Goal: Task Accomplishment & Management: Manage account settings

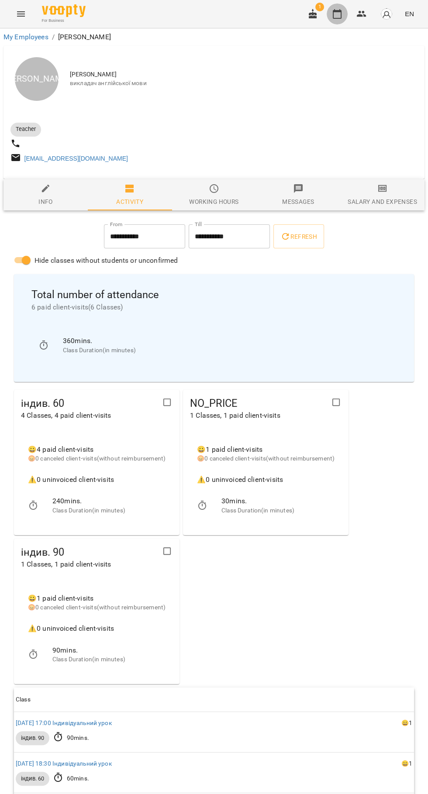
click at [340, 17] on icon "button" at bounding box center [337, 14] width 10 height 10
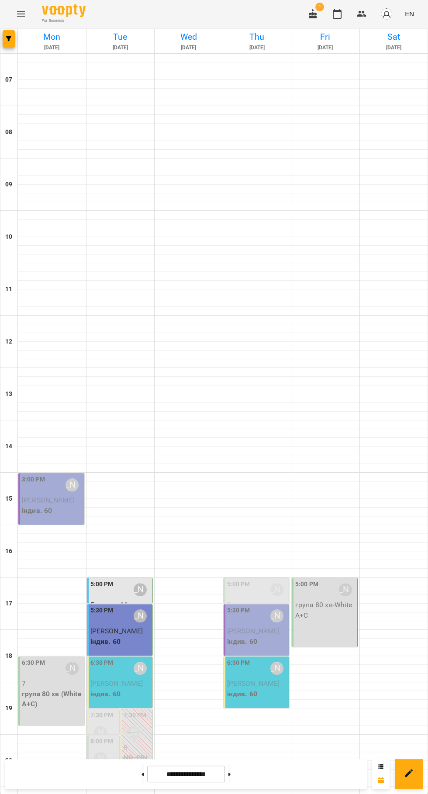
scroll to position [84, 0]
click at [123, 658] on div "6:30 PM Юлія Драгомощенко" at bounding box center [120, 668] width 60 height 20
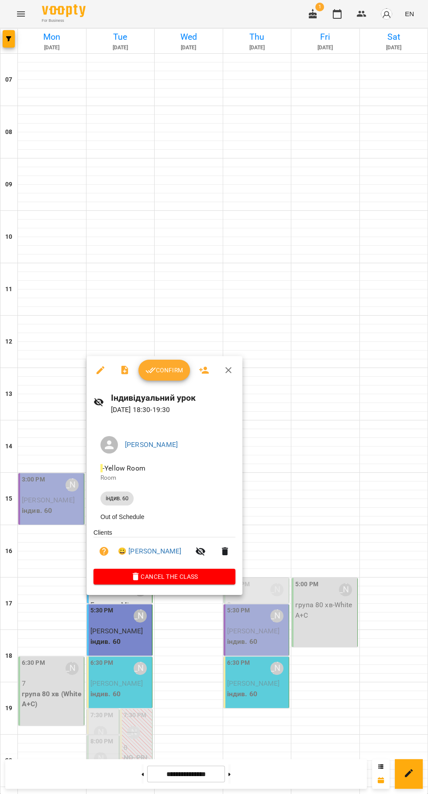
click at [160, 371] on span "Confirm" at bounding box center [164, 370] width 38 height 10
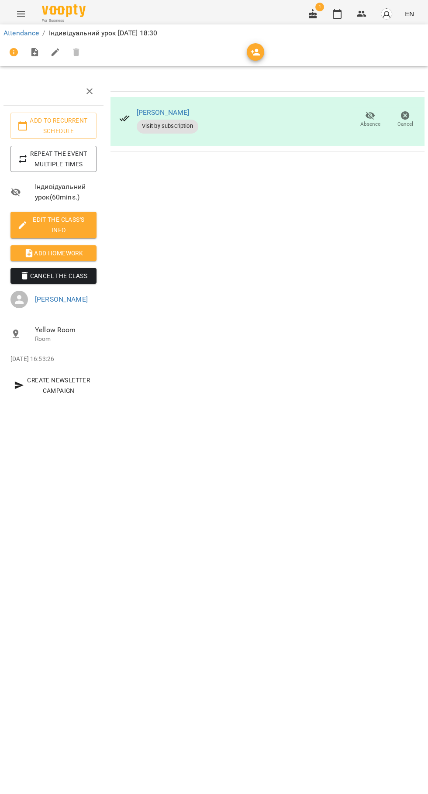
click at [316, 13] on icon "button" at bounding box center [312, 14] width 8 height 10
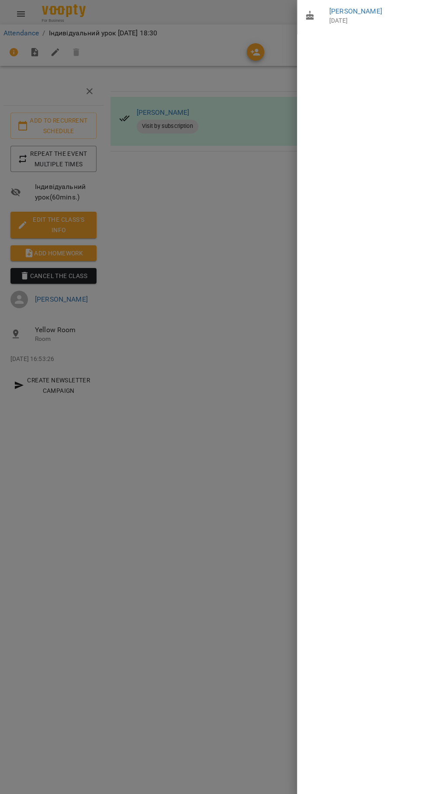
click at [232, 671] on div at bounding box center [214, 397] width 428 height 794
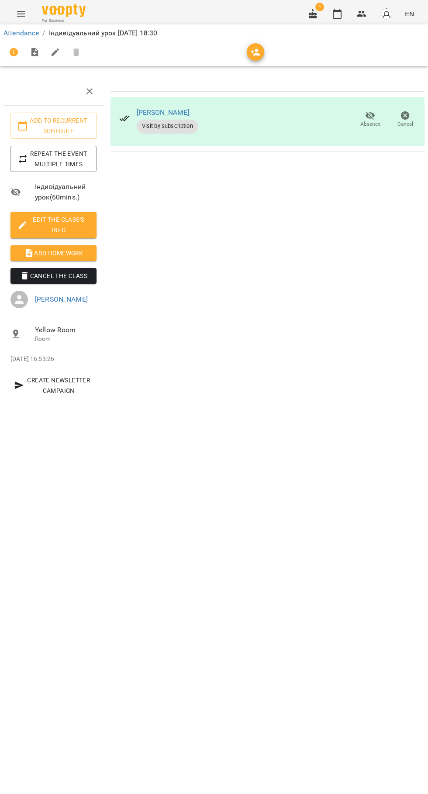
click at [336, 14] on icon "button" at bounding box center [337, 14] width 10 height 10
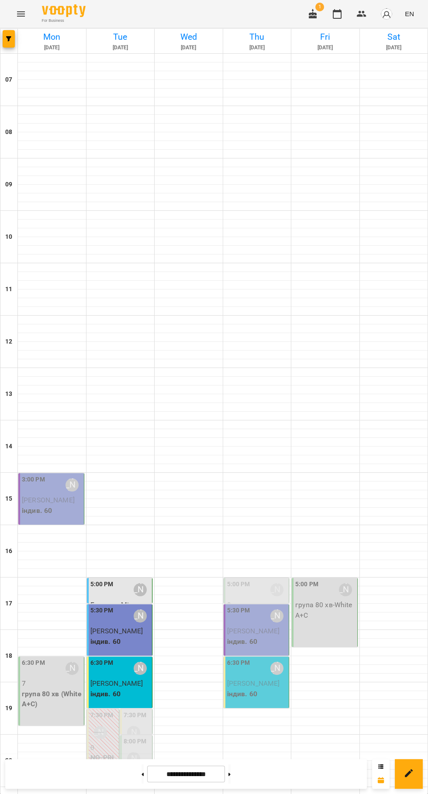
click at [384, 14] on img "button" at bounding box center [386, 14] width 12 height 12
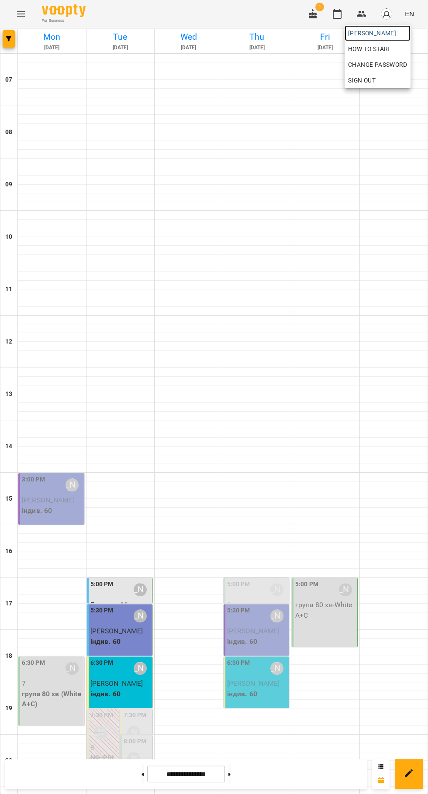
click at [360, 27] on link "[PERSON_NAME]" at bounding box center [377, 33] width 66 height 16
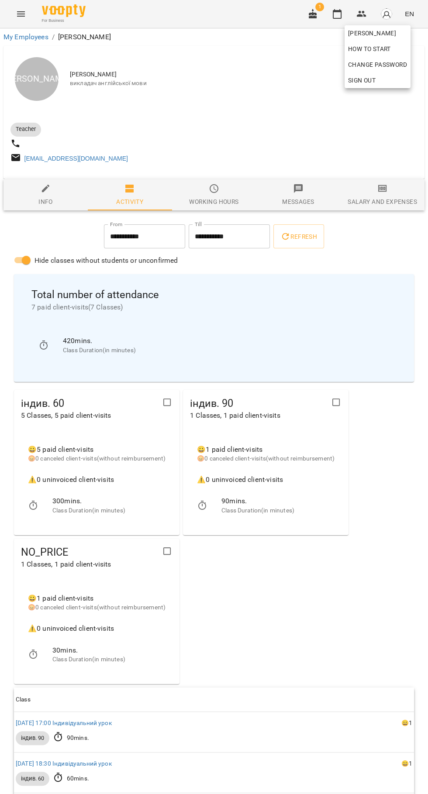
click at [398, 221] on div at bounding box center [214, 397] width 428 height 794
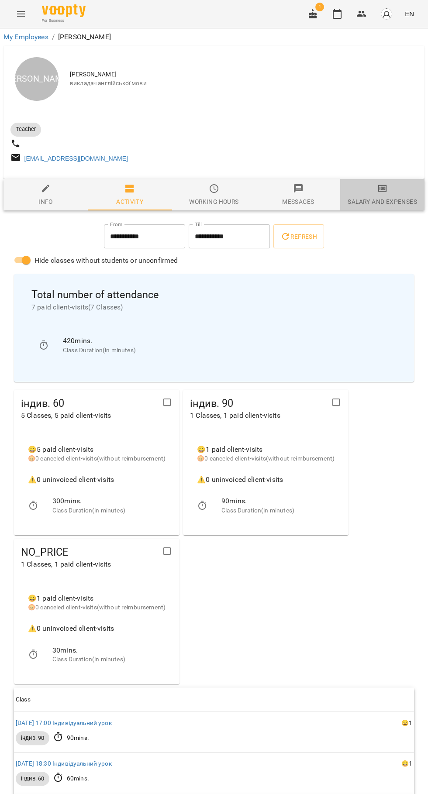
click at [388, 205] on div "Salary and Expenses" at bounding box center [381, 201] width 69 height 10
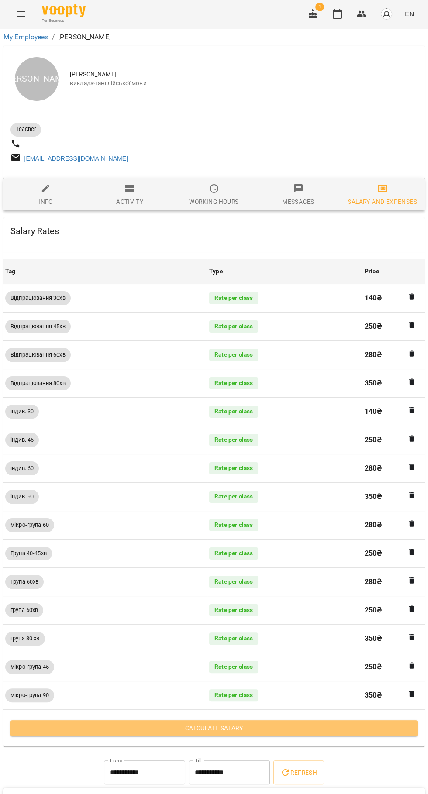
click at [235, 727] on span "Calculate Salary" at bounding box center [213, 727] width 393 height 10
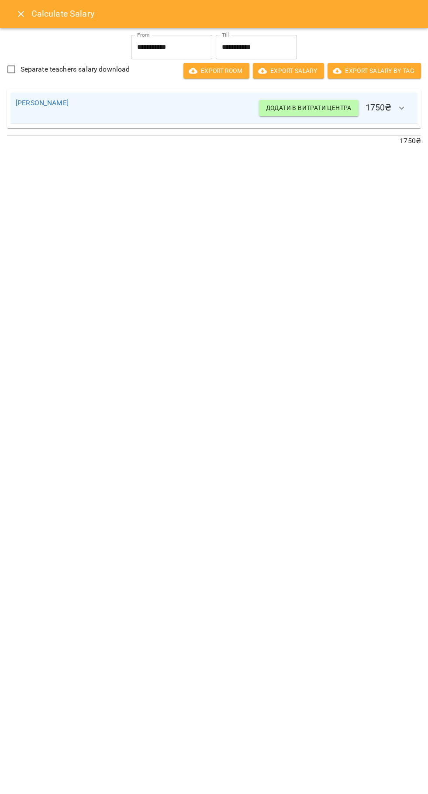
click at [10, 24] on div "Calculate Salary" at bounding box center [214, 14] width 428 height 28
click at [20, 15] on icon "Close" at bounding box center [21, 14] width 10 height 10
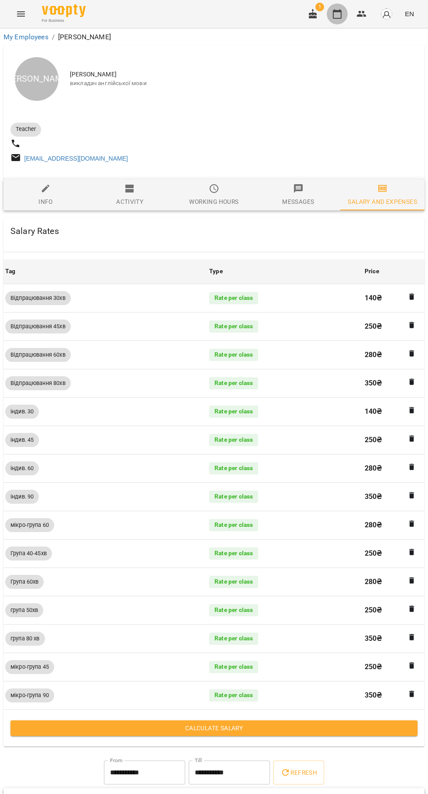
click at [337, 15] on icon "button" at bounding box center [337, 14] width 10 height 10
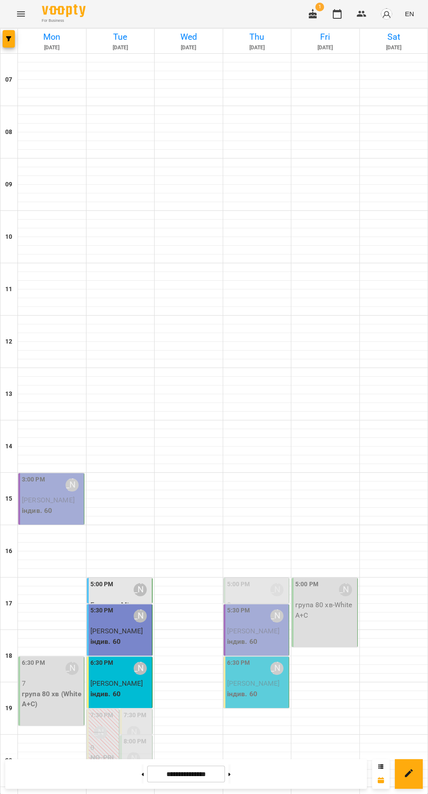
click at [142, 773] on icon at bounding box center [143, 773] width 2 height 3
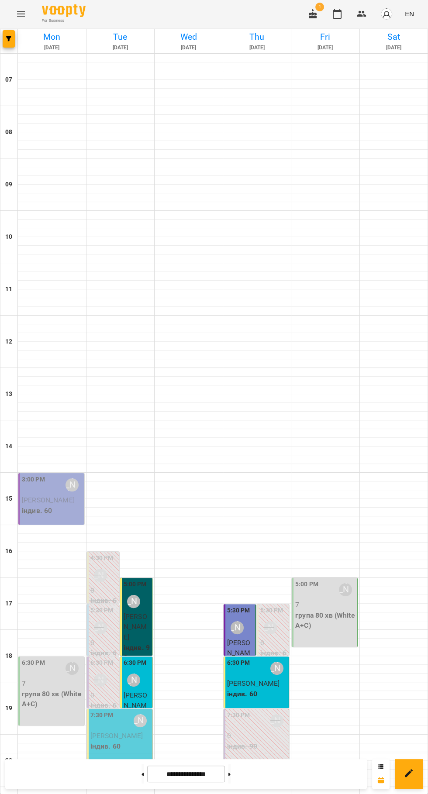
scroll to position [59, 0]
click at [142, 773] on icon at bounding box center [143, 773] width 2 height 3
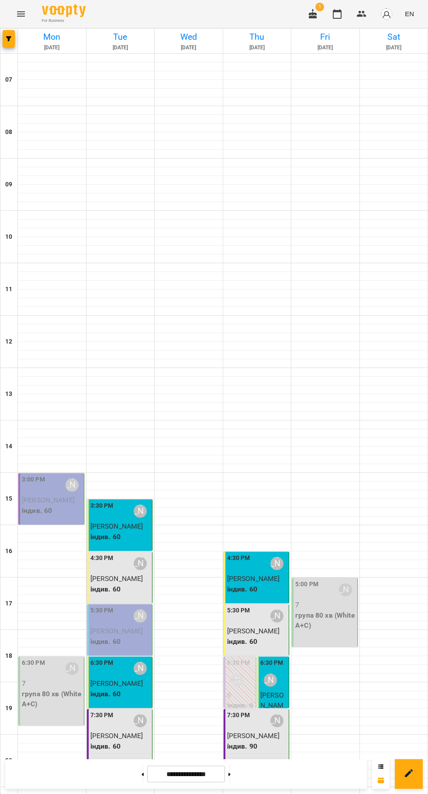
click at [230, 773] on icon at bounding box center [229, 773] width 2 height 3
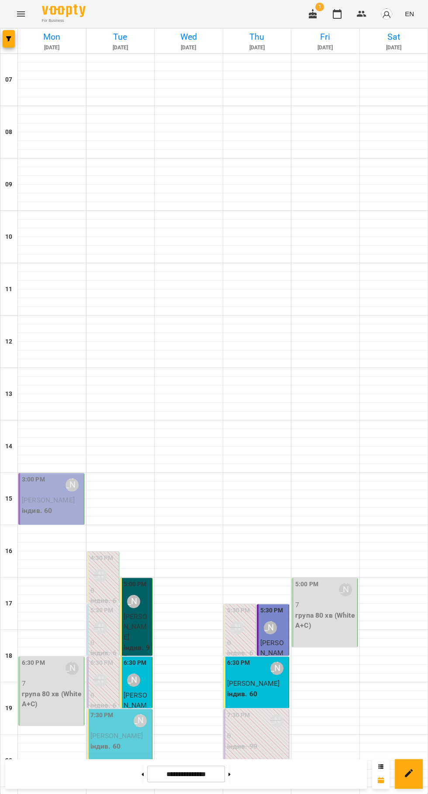
click at [230, 773] on icon at bounding box center [229, 773] width 2 height 3
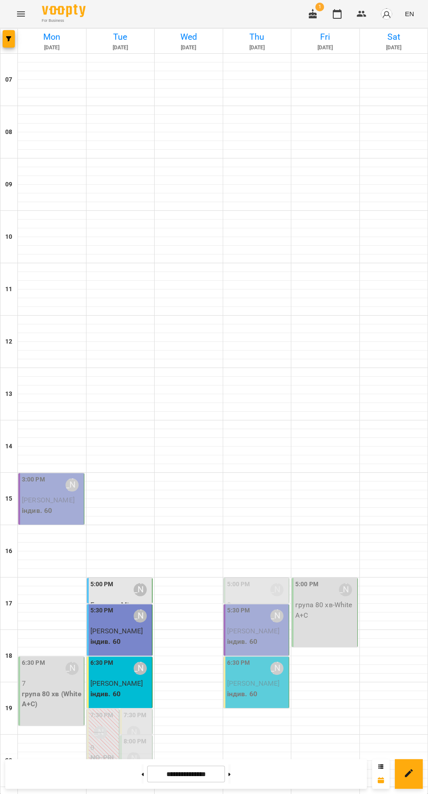
click at [141, 774] on button at bounding box center [142, 773] width 2 height 19
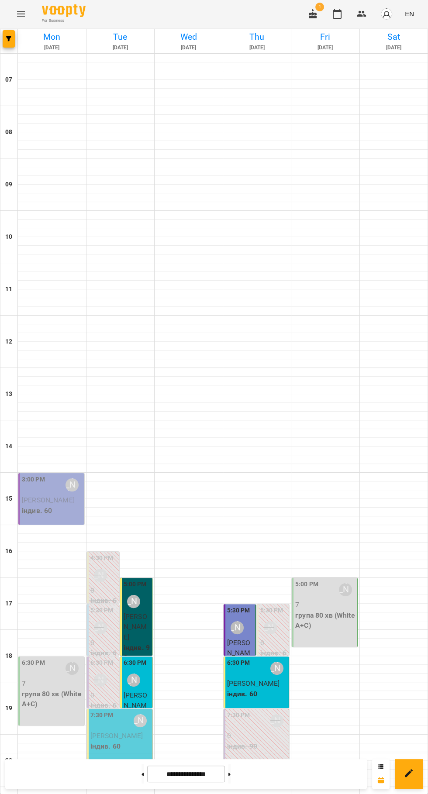
click at [142, 773] on icon at bounding box center [143, 773] width 2 height 3
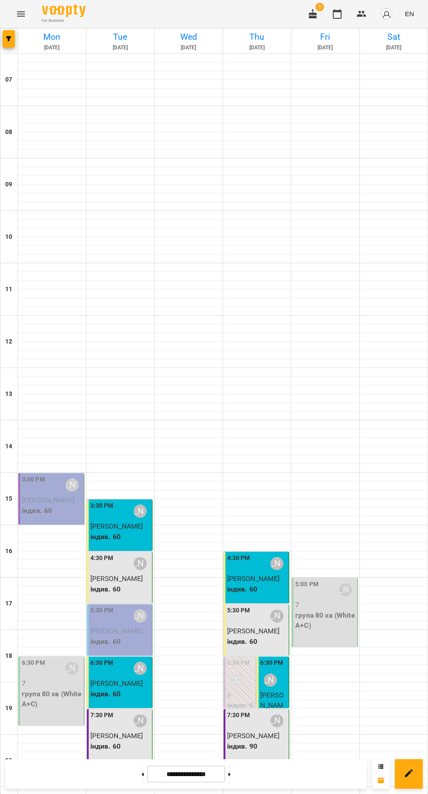
click at [251, 553] on div "4:30 PM Юлія Драгомощенко" at bounding box center [257, 563] width 60 height 20
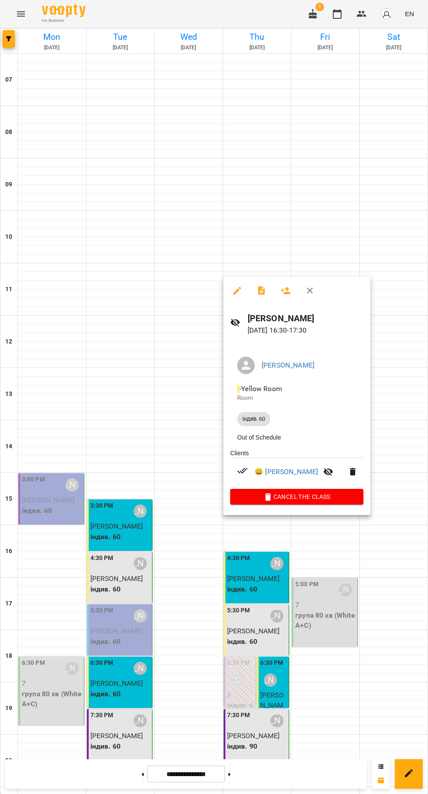
click at [122, 567] on div at bounding box center [214, 397] width 428 height 794
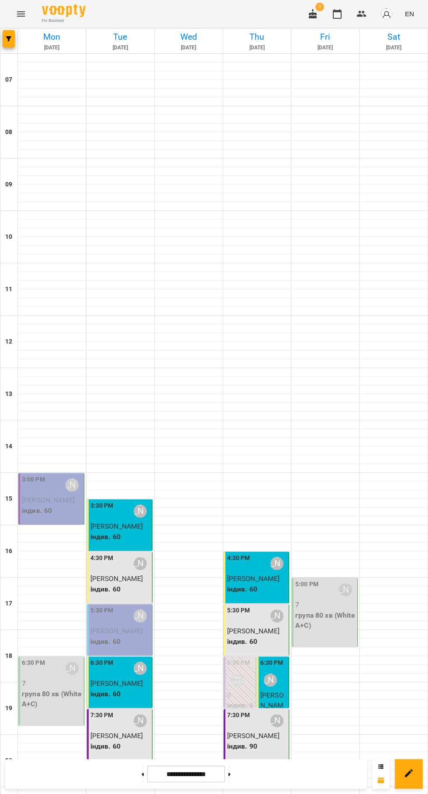
click at [127, 636] on p "індив. 60" at bounding box center [120, 641] width 60 height 10
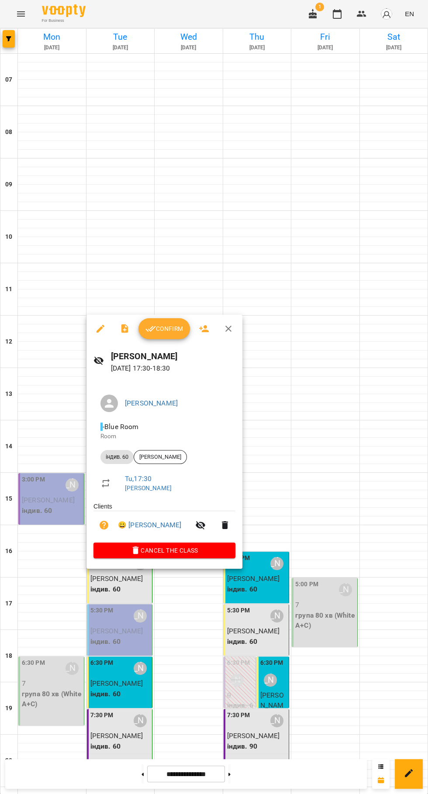
click at [196, 674] on div at bounding box center [214, 397] width 428 height 794
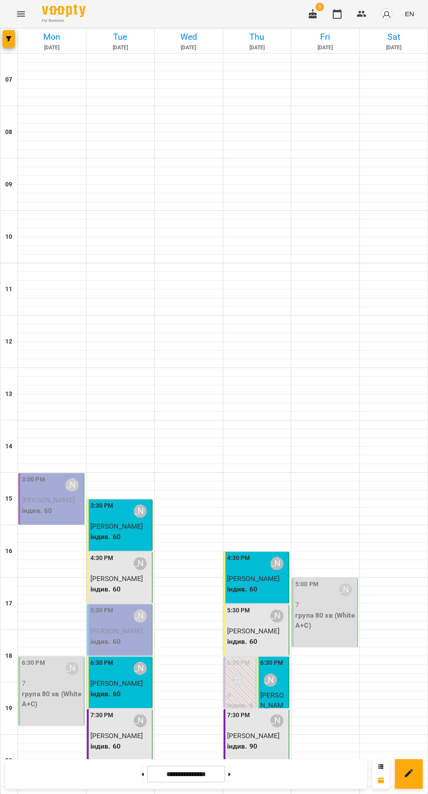
click at [230, 773] on icon at bounding box center [229, 773] width 2 height 3
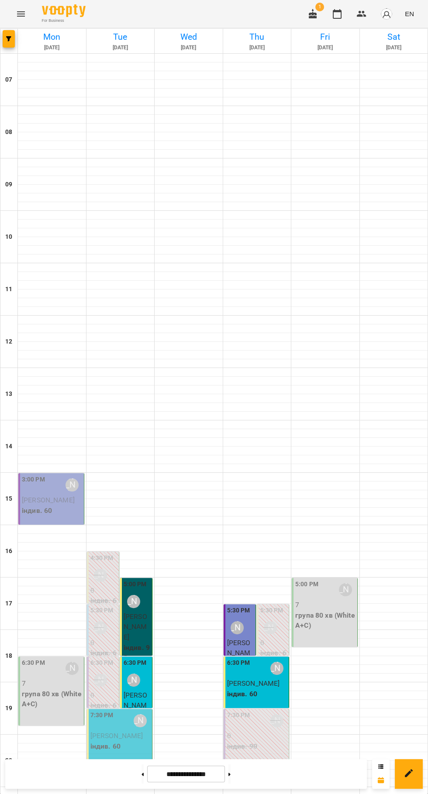
click at [142, 773] on icon at bounding box center [143, 773] width 2 height 3
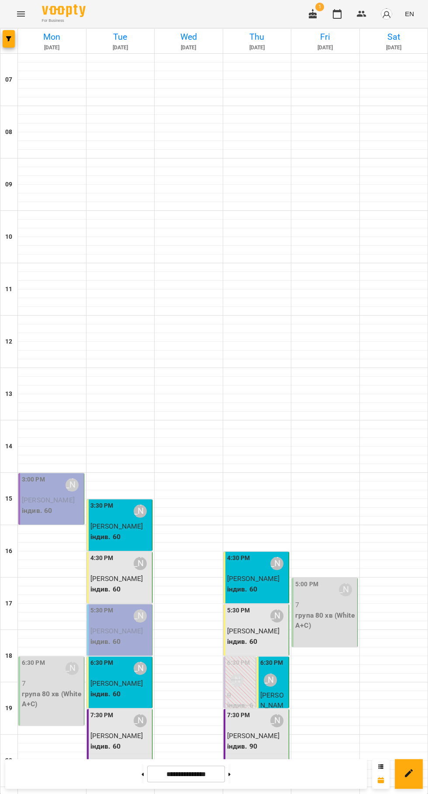
click at [260, 708] on div "7:30 PM Юлія Драгомощенко Цюра Олексій індив. 90" at bounding box center [256, 747] width 66 height 78
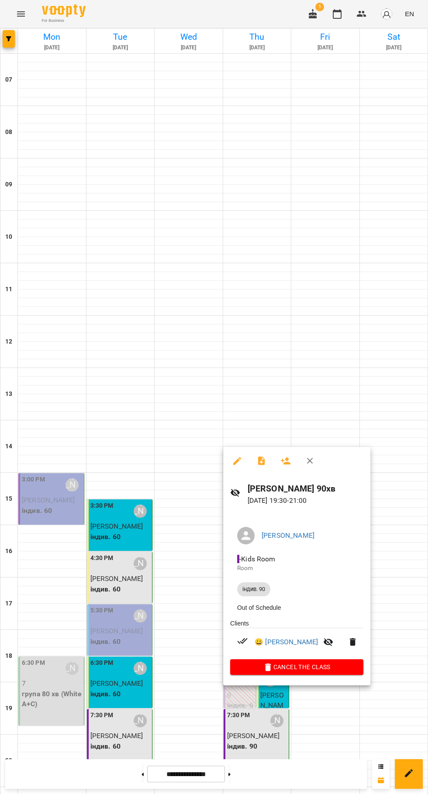
click at [412, 572] on div at bounding box center [214, 397] width 428 height 794
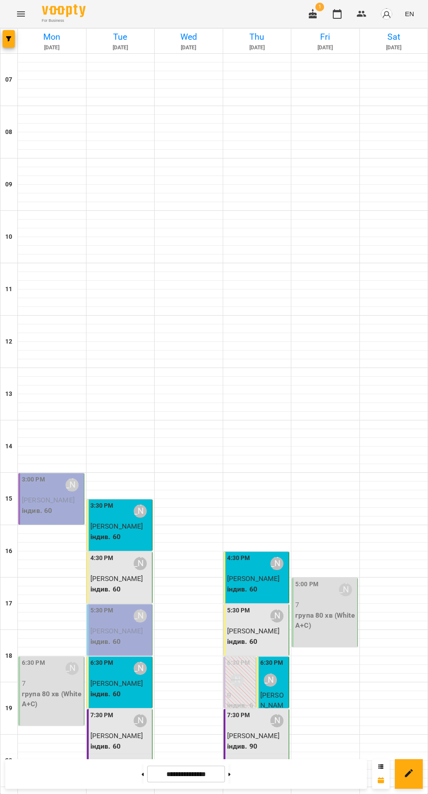
click at [272, 626] on span "[PERSON_NAME]" at bounding box center [253, 630] width 53 height 8
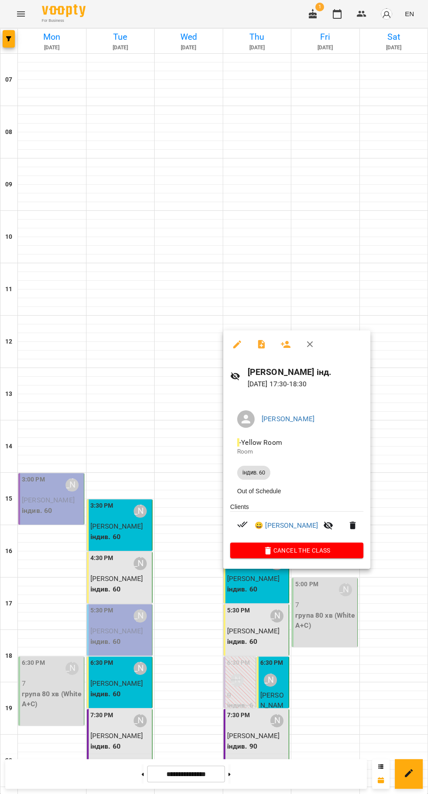
click at [373, 682] on div at bounding box center [214, 397] width 428 height 794
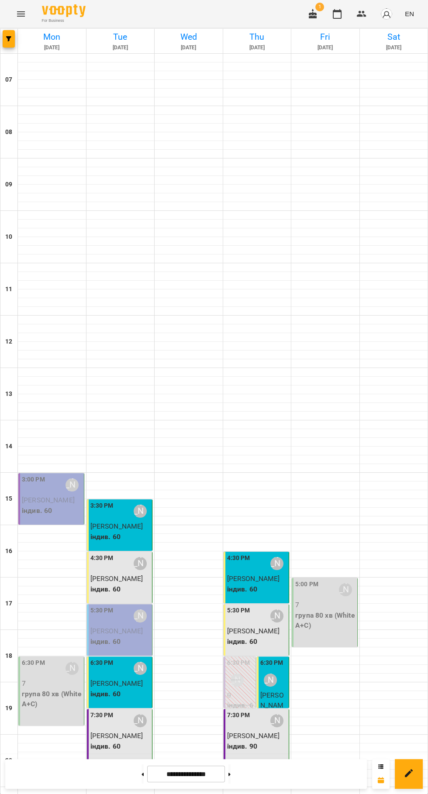
click at [262, 708] on div "7:30 PM Юлія Драгомощенко Цюра Олексій індив. 90" at bounding box center [256, 747] width 66 height 78
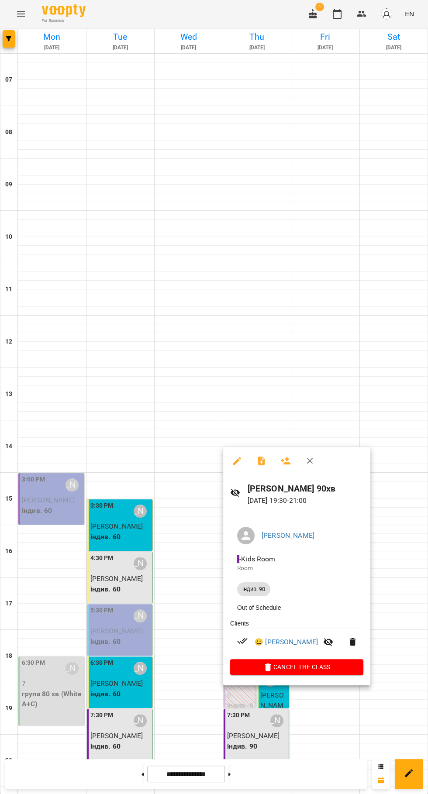
click at [337, 730] on div at bounding box center [214, 397] width 428 height 794
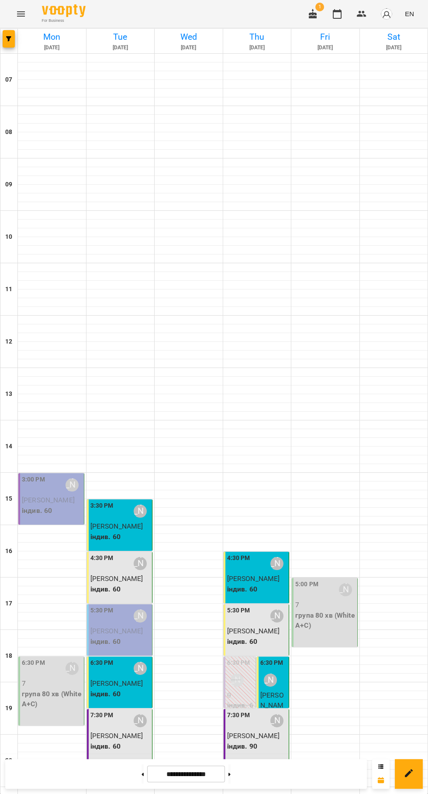
click at [230, 773] on icon at bounding box center [229, 773] width 2 height 3
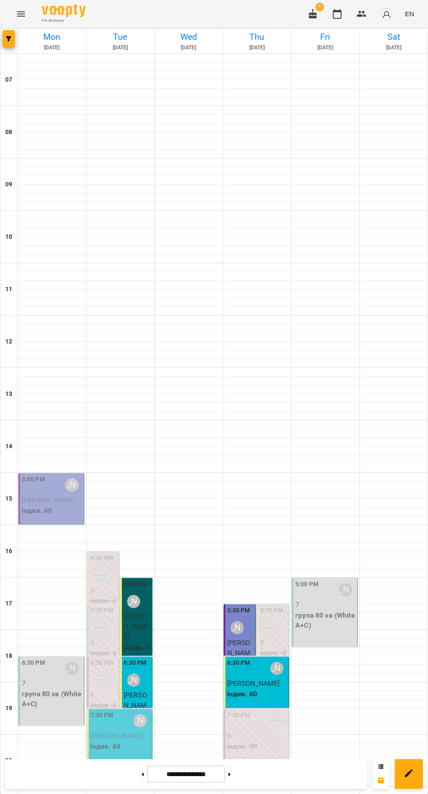
click at [230, 773] on icon at bounding box center [229, 773] width 2 height 3
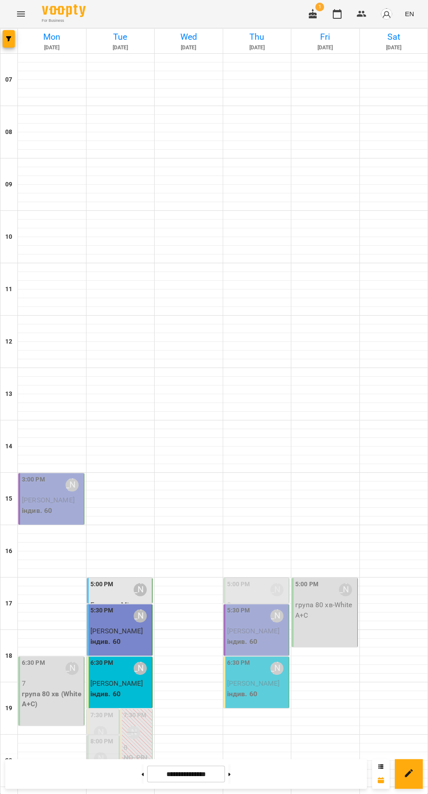
click at [142, 773] on icon at bounding box center [143, 773] width 2 height 3
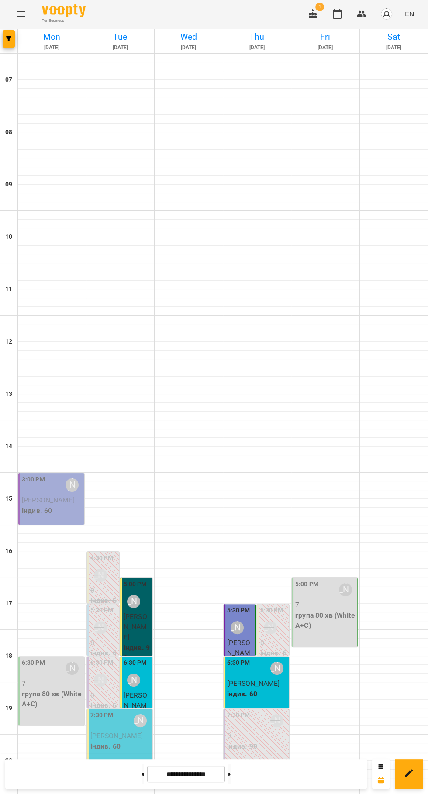
click at [142, 773] on icon at bounding box center [143, 773] width 2 height 3
type input "**********"
